Goal: Task Accomplishment & Management: Use online tool/utility

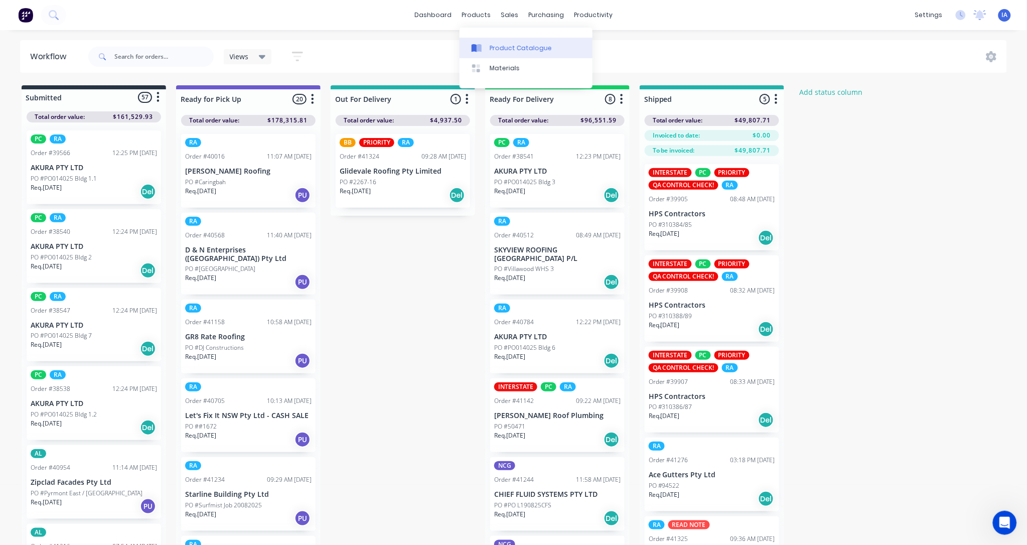
click at [511, 48] on div "Product Catalogue" at bounding box center [520, 48] width 62 height 9
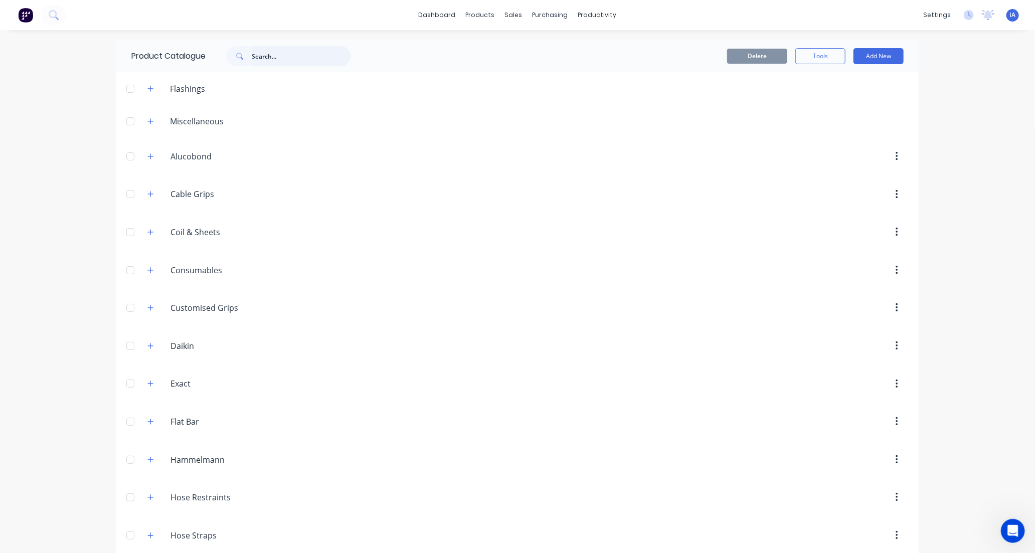
click at [289, 60] on input "text" at bounding box center [301, 56] width 99 height 20
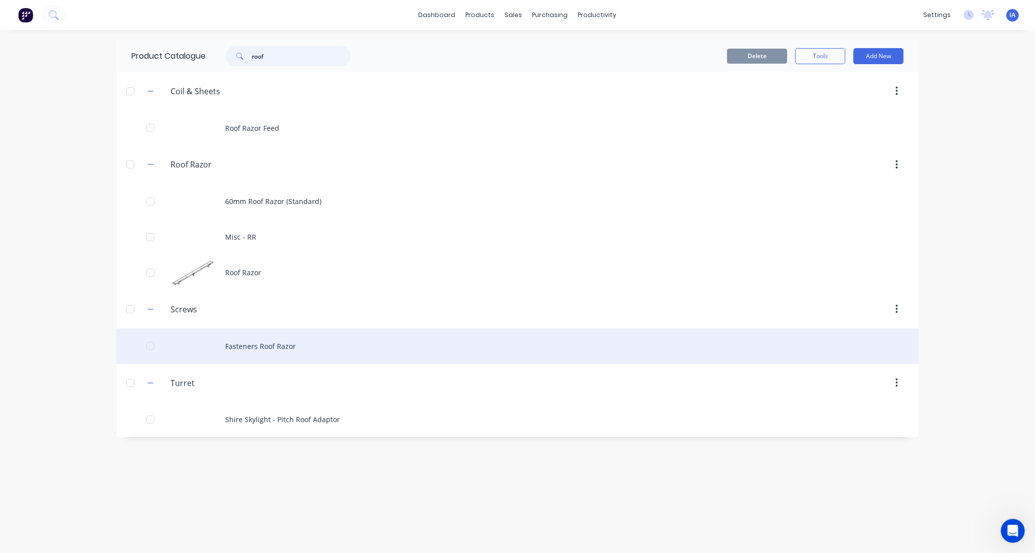
type input "roof"
click at [325, 344] on div "Fasteners Roof Razor" at bounding box center [517, 346] width 802 height 36
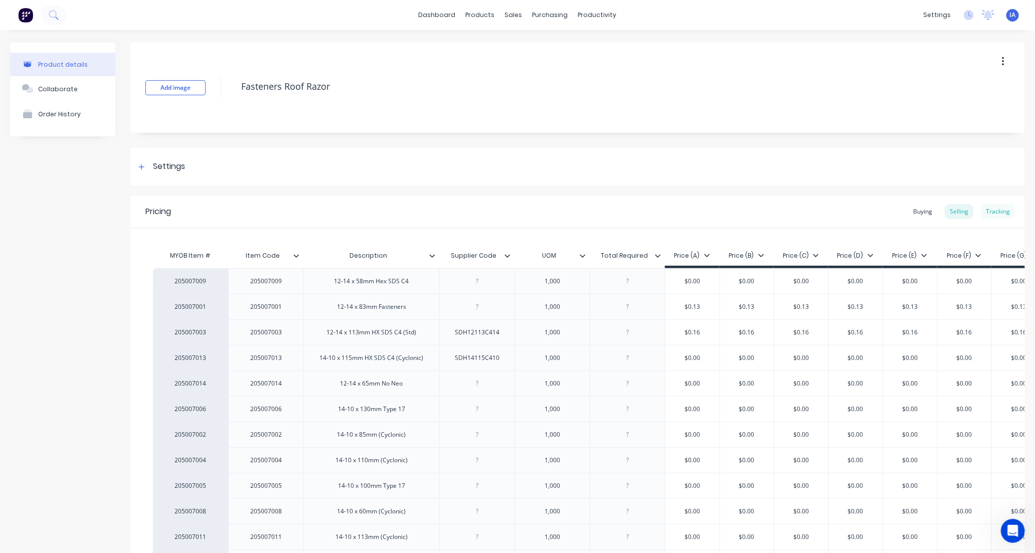
click at [989, 211] on div "Tracking" at bounding box center [998, 211] width 34 height 15
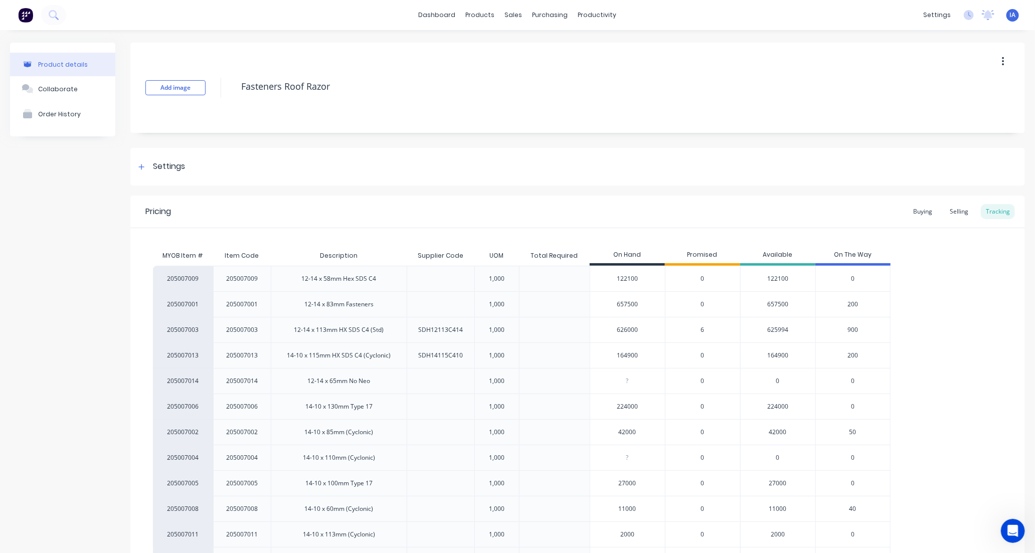
click at [939, 390] on div "205007009 205007009 12-14 x 58mm Hex SDS C4 1,000 122100 0 122100 0 205007001 2…" at bounding box center [578, 419] width 850 height 307
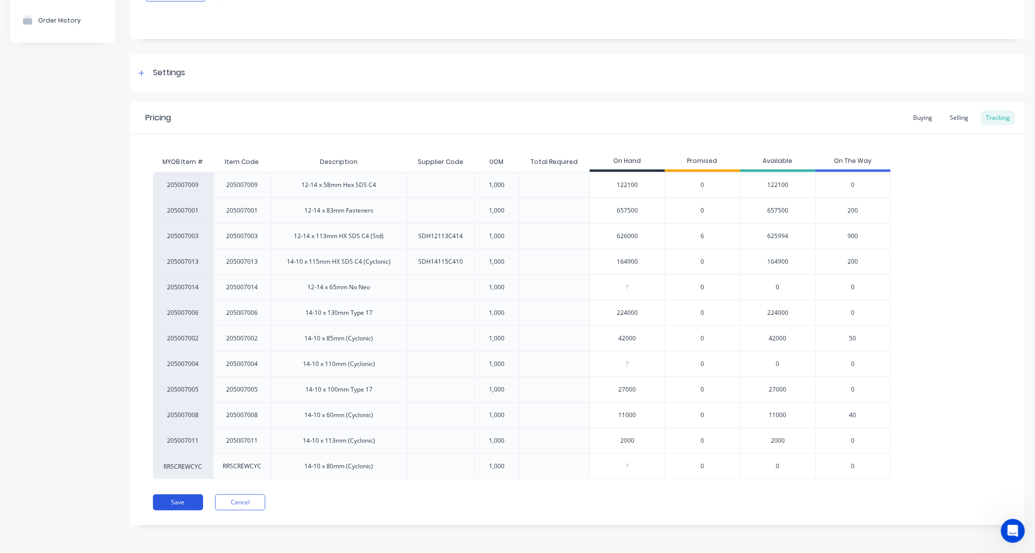
click at [183, 505] on button "Save" at bounding box center [178, 502] width 50 height 16
type textarea "x"
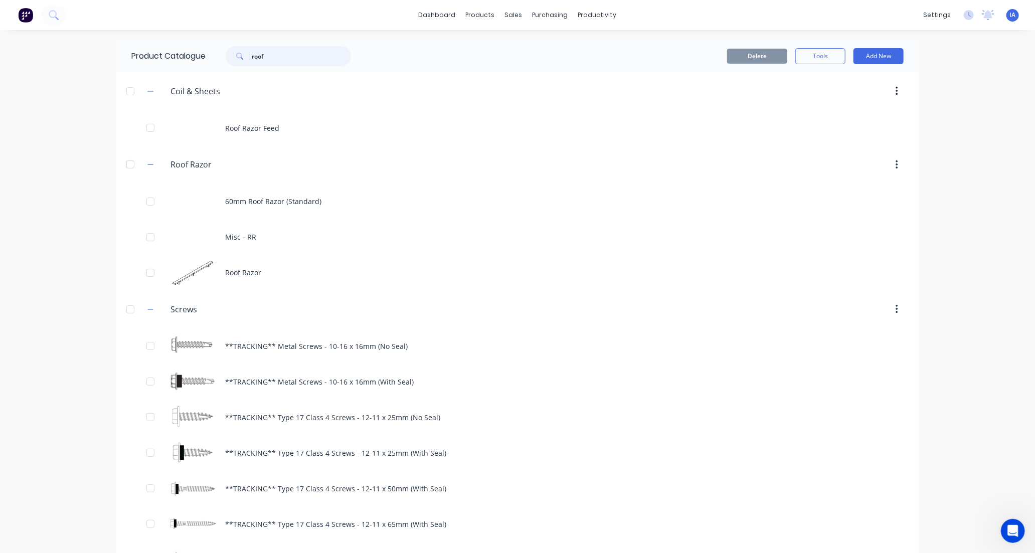
click at [281, 53] on input "roof" at bounding box center [301, 56] width 99 height 20
type input "r"
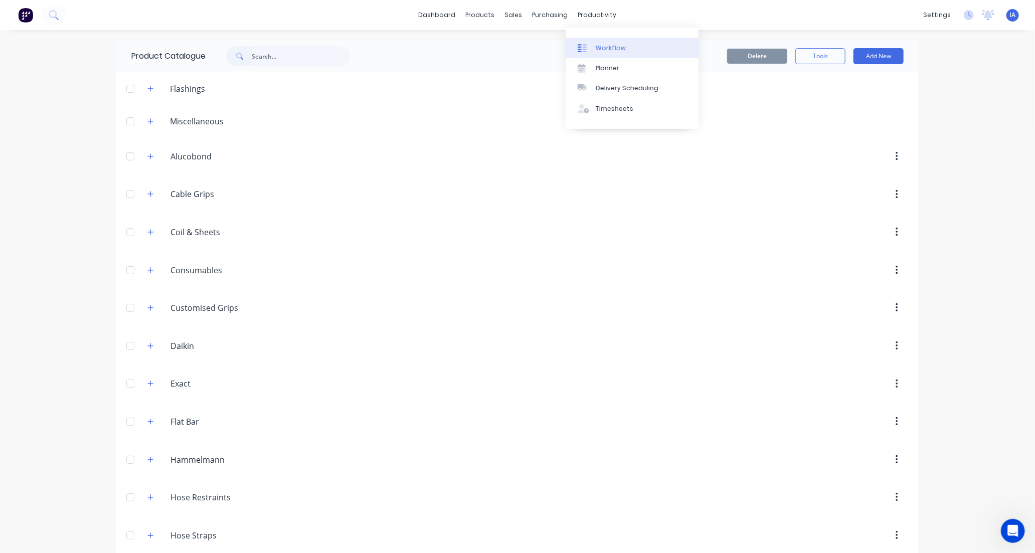
click at [626, 47] on link "Workflow" at bounding box center [632, 48] width 133 height 20
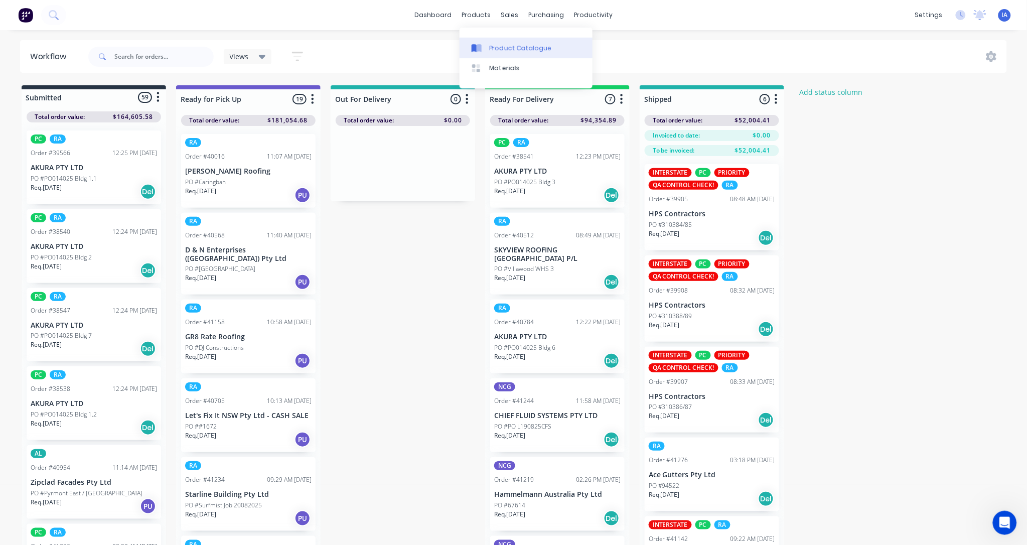
click at [507, 48] on div "Product Catalogue" at bounding box center [520, 48] width 62 height 9
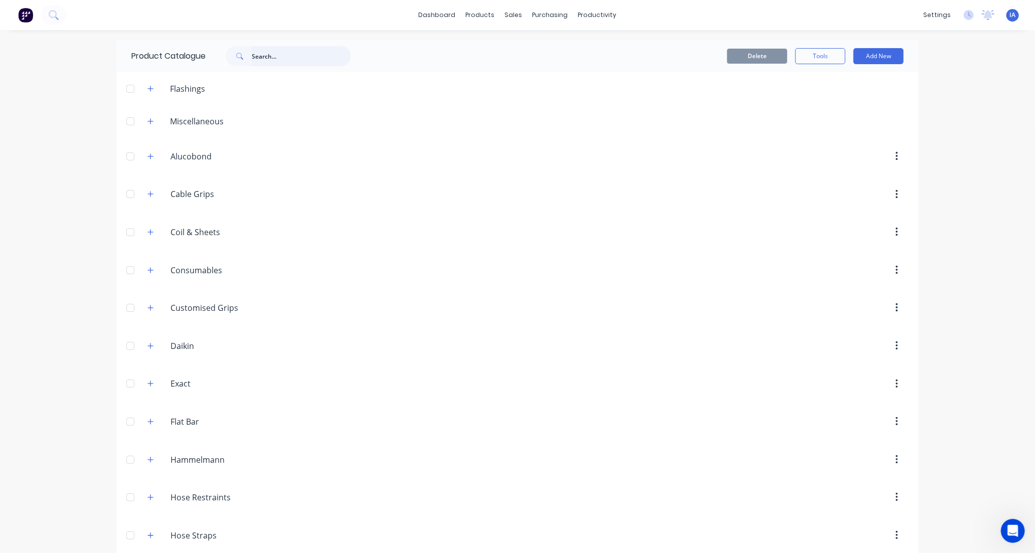
click at [262, 55] on input "text" at bounding box center [301, 56] width 99 height 20
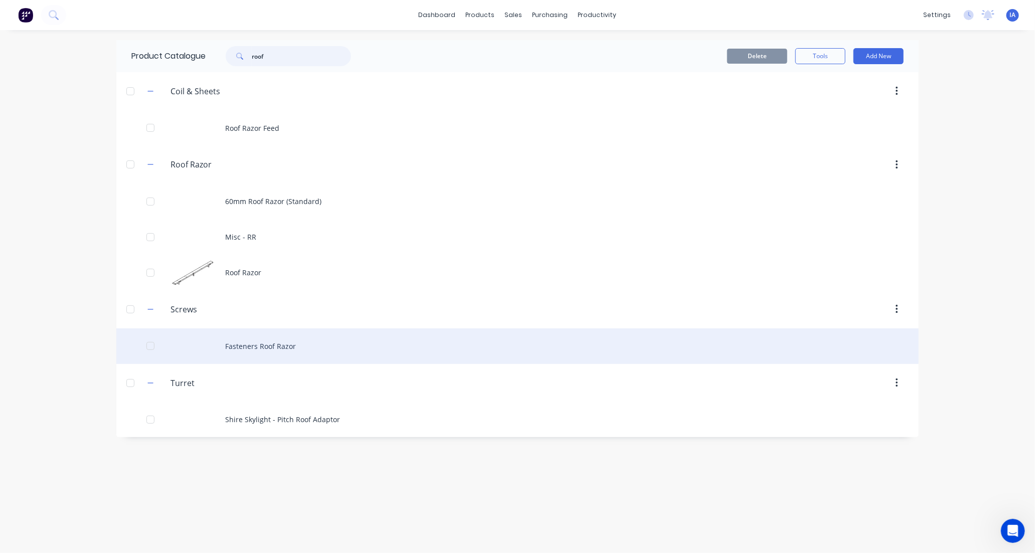
type input "roof"
click at [375, 344] on div "Fasteners Roof Razor" at bounding box center [517, 346] width 802 height 36
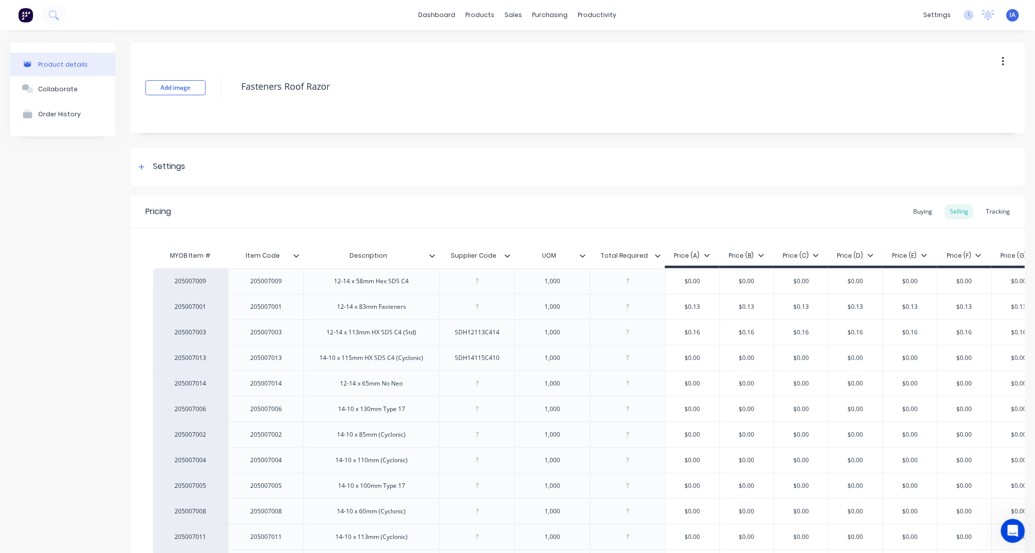
type textarea "x"
click at [993, 213] on div "Tracking" at bounding box center [998, 211] width 34 height 15
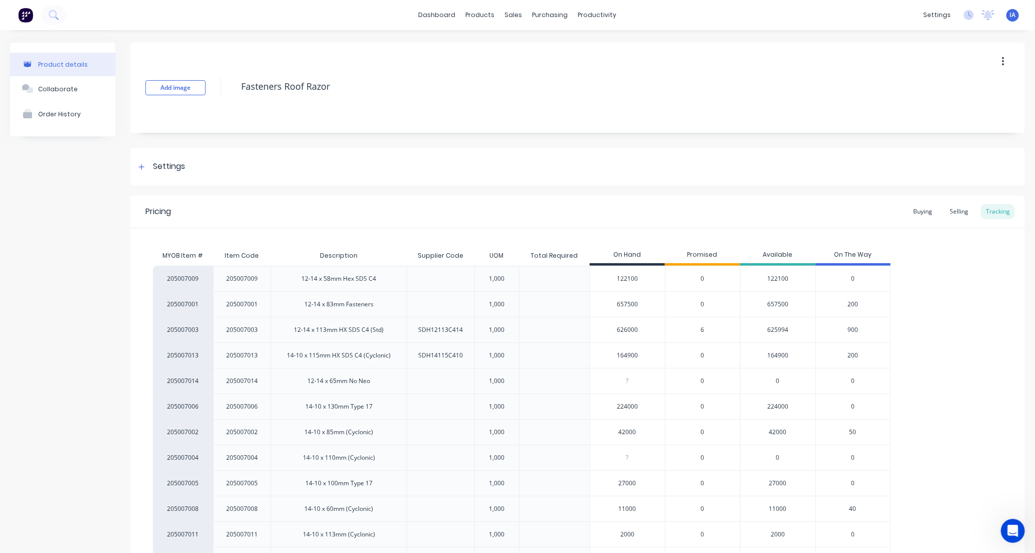
click at [613, 329] on input "626000" at bounding box center [627, 329] width 75 height 9
type input "000"
type textarea "x"
type input "00"
type textarea "x"
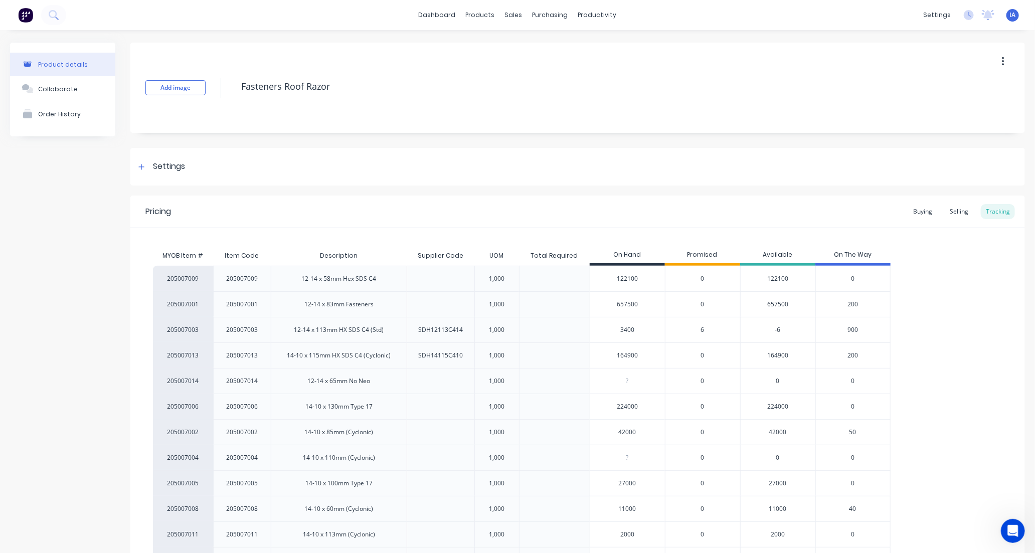
type input "34300"
type textarea "x"
type input "343500"
type textarea "x"
click at [965, 350] on div "205007009 205007009 12-14 x 58mm Hex SDS C4 1,000 122100 0 122100 0 205007001 2…" at bounding box center [578, 419] width 850 height 307
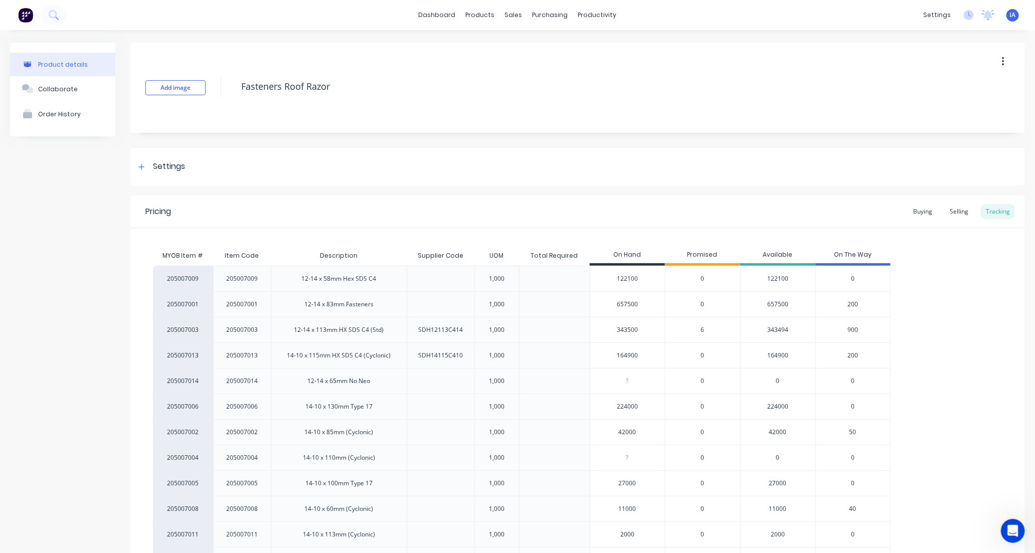
click at [644, 328] on input "343500" at bounding box center [627, 329] width 75 height 9
type input "34350"
type textarea "x"
type input "343506"
type textarea "x"
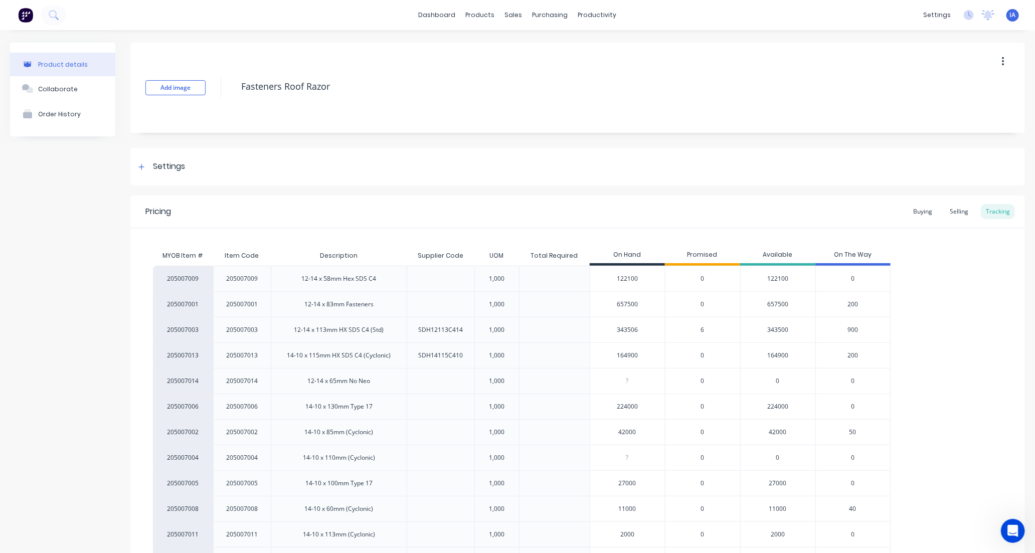
type input "343506"
click at [946, 363] on div "205007009 205007009 12-14 x 58mm Hex SDS C4 1,000 122100 0 122100 0 205007001 2…" at bounding box center [578, 419] width 850 height 307
click at [948, 358] on div "205007009 205007009 12-14 x 58mm Hex SDS C4 1,000 122100 0 122100 0 205007001 2…" at bounding box center [578, 419] width 850 height 307
drag, startPoint x: 948, startPoint y: 358, endPoint x: 946, endPoint y: 380, distance: 22.2
click at [947, 369] on div "205007009 205007009 12-14 x 58mm Hex SDS C4 1,000 122100 0 122100 0 205007001 2…" at bounding box center [578, 419] width 850 height 307
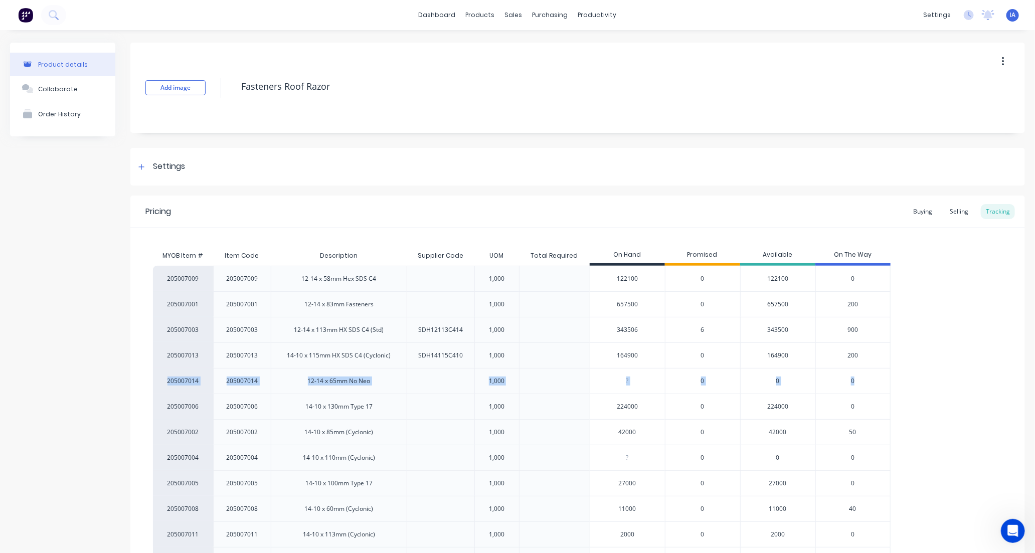
click at [921, 393] on div "205007009 205007009 12-14 x 58mm Hex SDS C4 1,000 122100 0 122100 0 205007001 2…" at bounding box center [578, 419] width 850 height 307
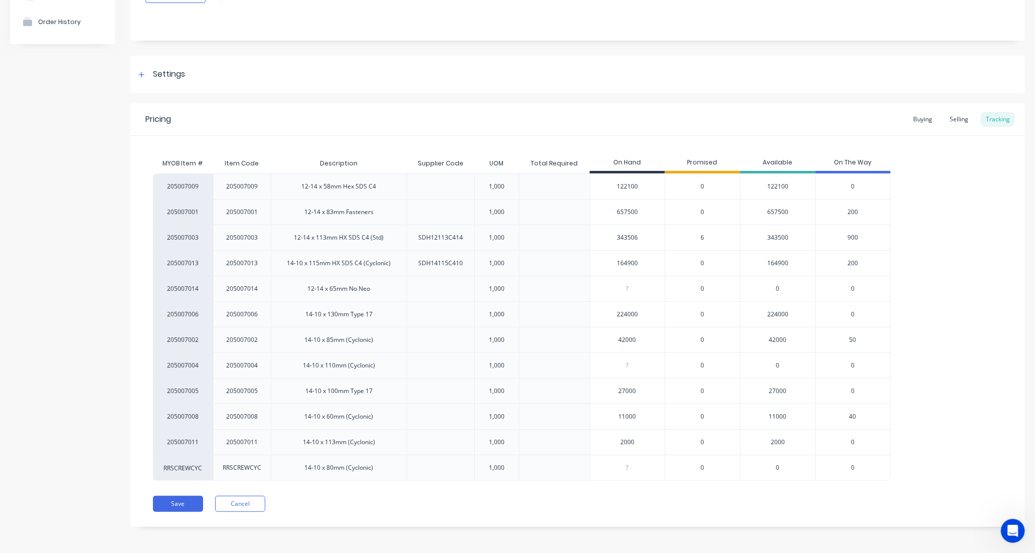
scroll to position [94, 0]
click at [174, 505] on button "Save" at bounding box center [178, 502] width 50 height 16
type textarea "x"
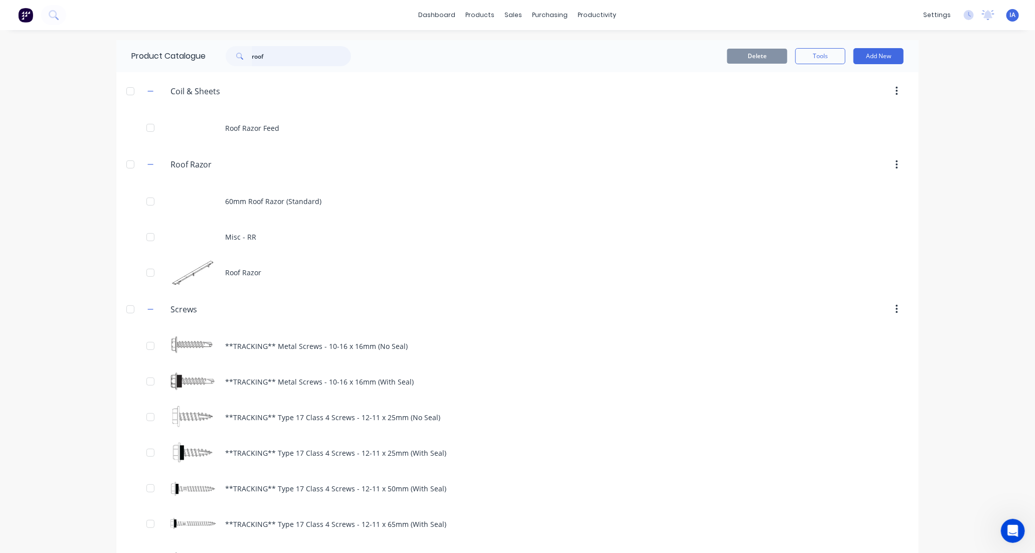
click at [287, 59] on input "roof" at bounding box center [301, 56] width 99 height 20
type input "r"
